Goal: Navigation & Orientation: Find specific page/section

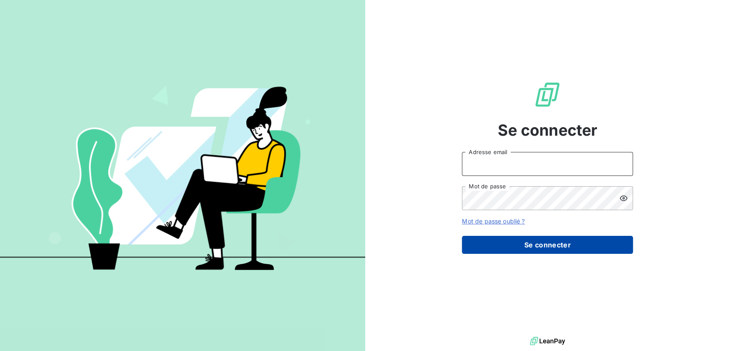
type input "[EMAIL_ADDRESS][DOMAIN_NAME]"
click at [510, 241] on button "Se connecter" at bounding box center [547, 245] width 171 height 18
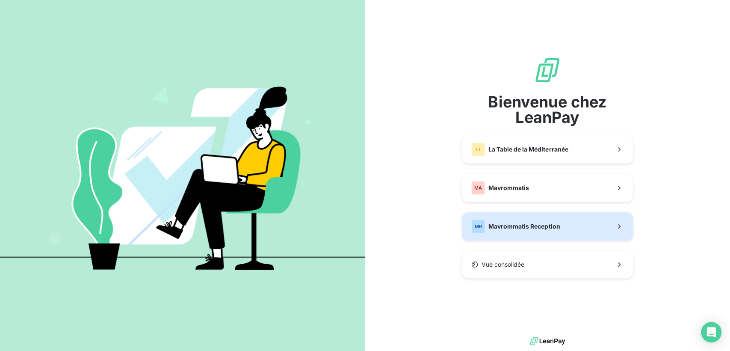
click at [513, 224] on span "Mavrommatis Reception" at bounding box center [523, 226] width 71 height 9
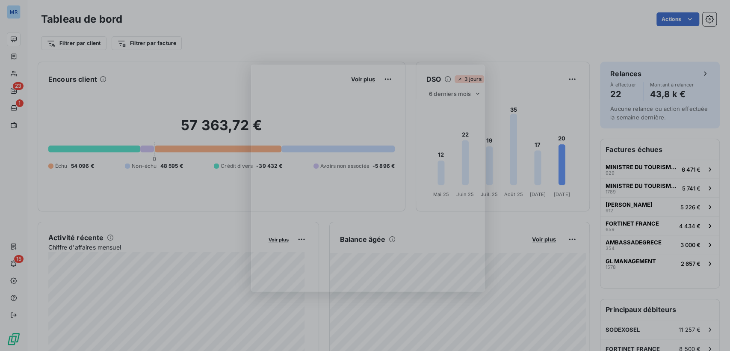
click at [705, 19] on div "Product tour overlay" at bounding box center [365, 175] width 730 height 351
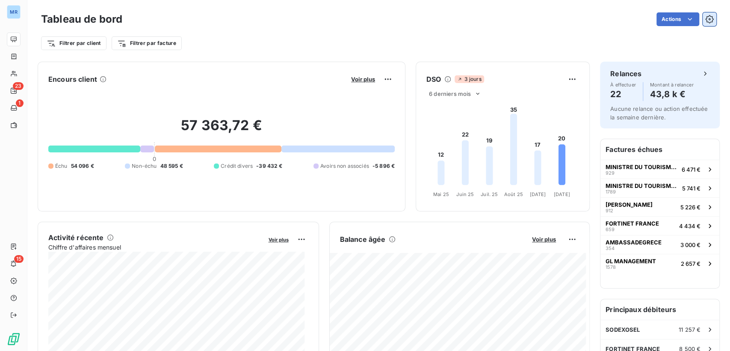
click at [705, 22] on icon "button" at bounding box center [709, 19] width 9 height 9
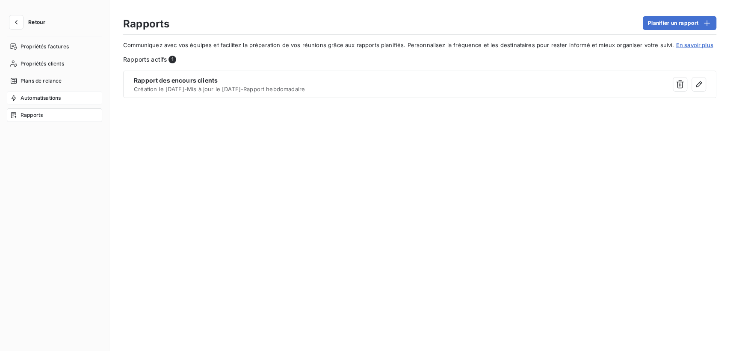
click at [66, 98] on div "Automatisations" at bounding box center [54, 98] width 95 height 14
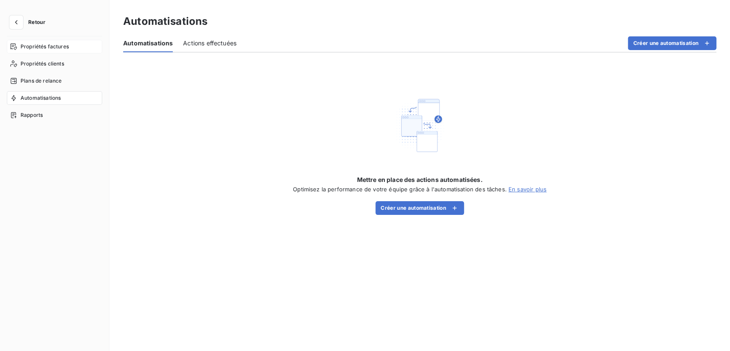
click at [50, 47] on span "Propriétés factures" at bounding box center [45, 47] width 48 height 8
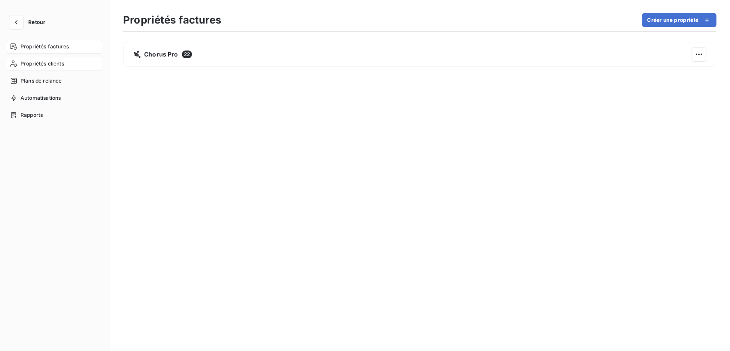
click at [56, 66] on span "Propriétés clients" at bounding box center [43, 64] width 44 height 8
